Goal: Communication & Community: Answer question/provide support

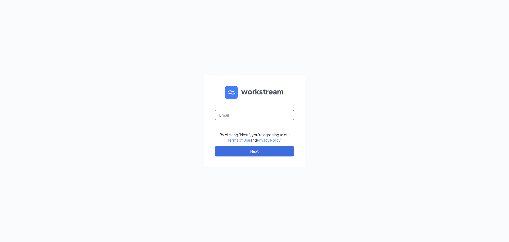
click at [249, 119] on input "text" at bounding box center [255, 115] width 80 height 11
type input "02425@chick-fil-a.com"
click at [241, 154] on button "Next" at bounding box center [255, 151] width 80 height 11
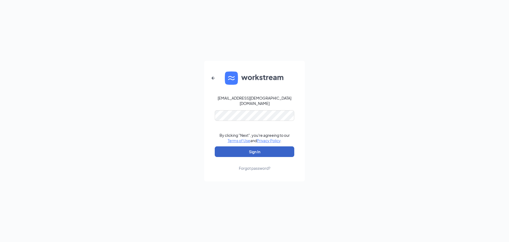
click at [230, 151] on button "Sign In" at bounding box center [255, 151] width 80 height 11
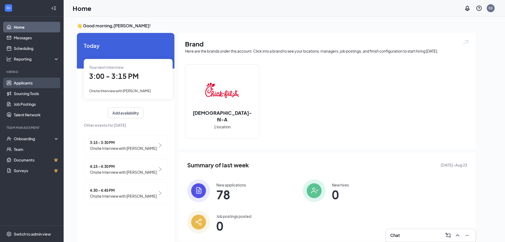
click at [48, 82] on link "Applicants" at bounding box center [36, 82] width 45 height 11
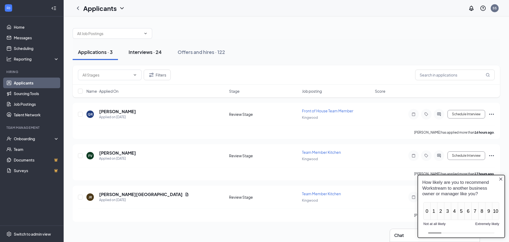
click at [132, 53] on div "Interviews · 24" at bounding box center [145, 52] width 33 height 7
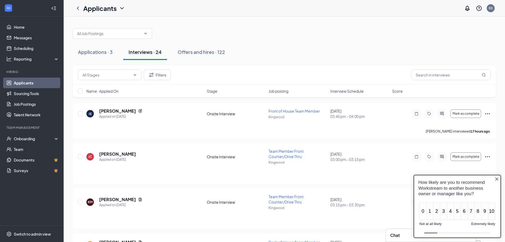
click at [498, 179] on icon "Close button" at bounding box center [497, 179] width 4 height 4
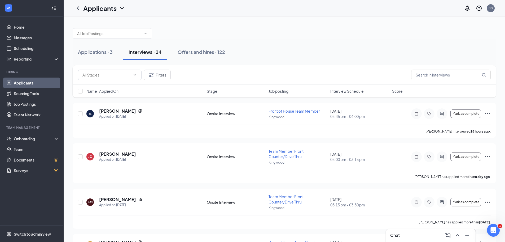
click at [360, 91] on span "Interview Schedule" at bounding box center [347, 90] width 33 height 5
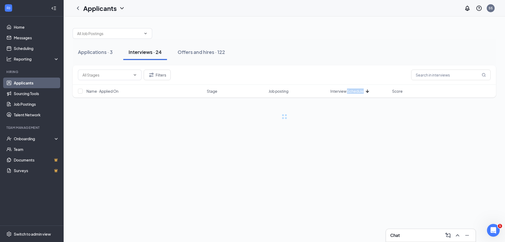
click at [360, 91] on span "Interview Schedule" at bounding box center [347, 90] width 33 height 5
click at [358, 76] on div "Filters" at bounding box center [286, 75] width 417 height 11
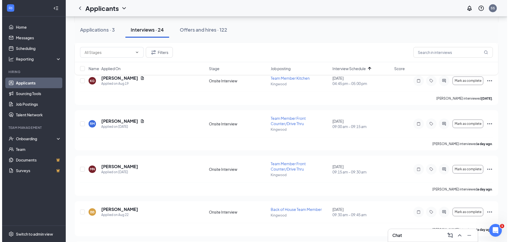
scroll to position [159, 0]
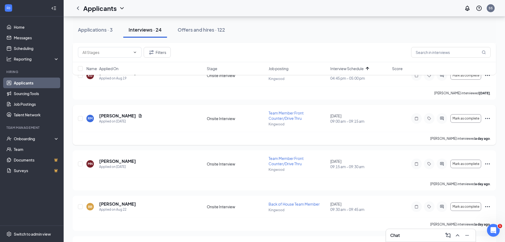
click at [440, 119] on icon "ActiveChat" at bounding box center [442, 118] width 6 height 4
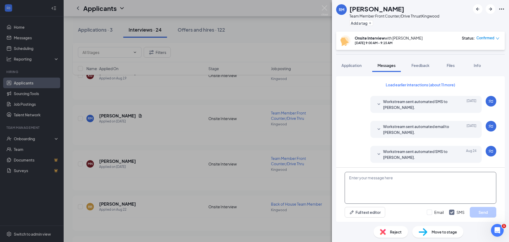
click at [408, 184] on textarea at bounding box center [421, 188] width 152 height 32
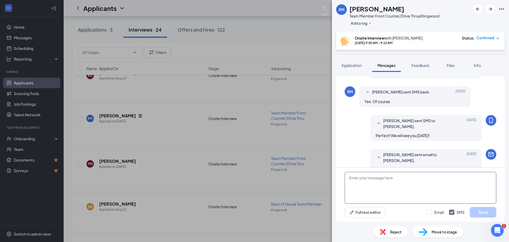
scroll to position [212, 0]
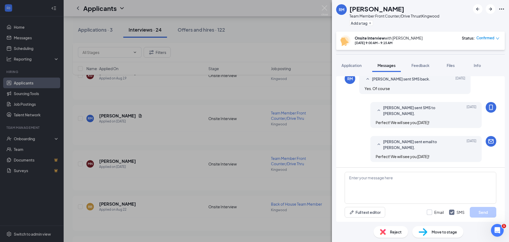
click at [428, 214] on input "Email" at bounding box center [435, 211] width 17 height 5
checkbox input "true"
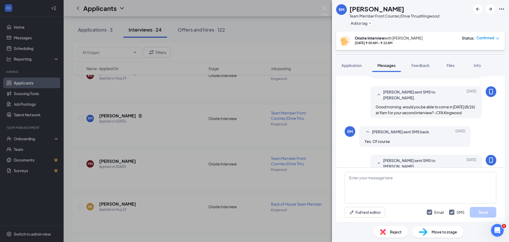
scroll to position [159, 0]
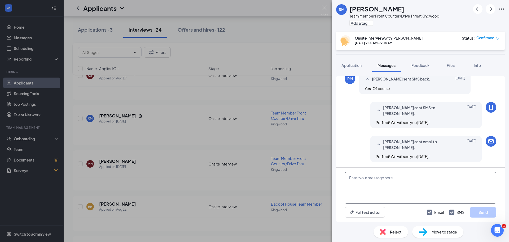
click at [407, 178] on textarea at bounding box center [421, 188] width 152 height 32
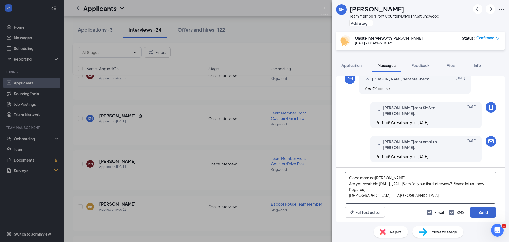
type textarea "Good morning [PERSON_NAME], Are you available [DATE], [DATE] 9am for your third…"
click at [481, 210] on button "Send" at bounding box center [483, 212] width 27 height 11
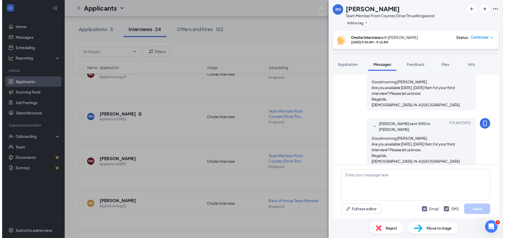
scroll to position [327, 0]
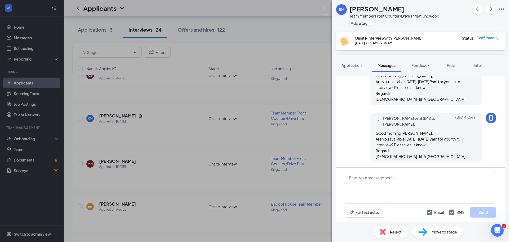
click at [256, 151] on div "[PERSON_NAME] Team Member Front Counter/Drive Thru at Kingwood Add a tag Onsite…" at bounding box center [254, 121] width 509 height 242
